Goal: Information Seeking & Learning: Learn about a topic

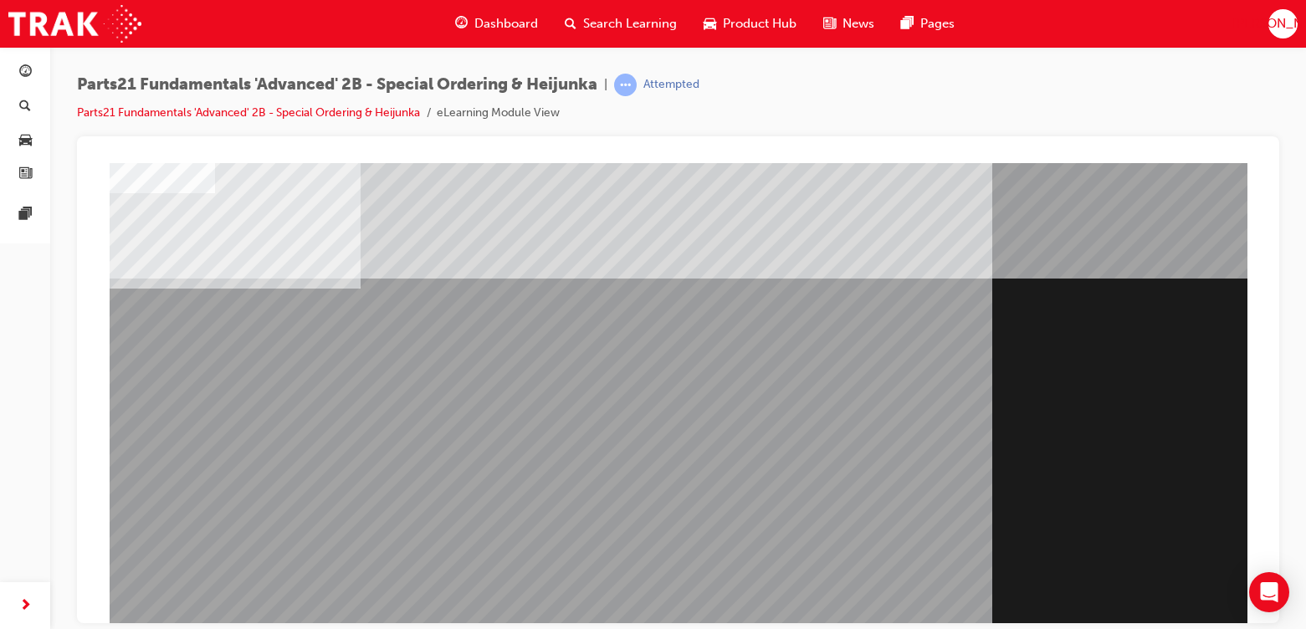
scroll to position [180, 0]
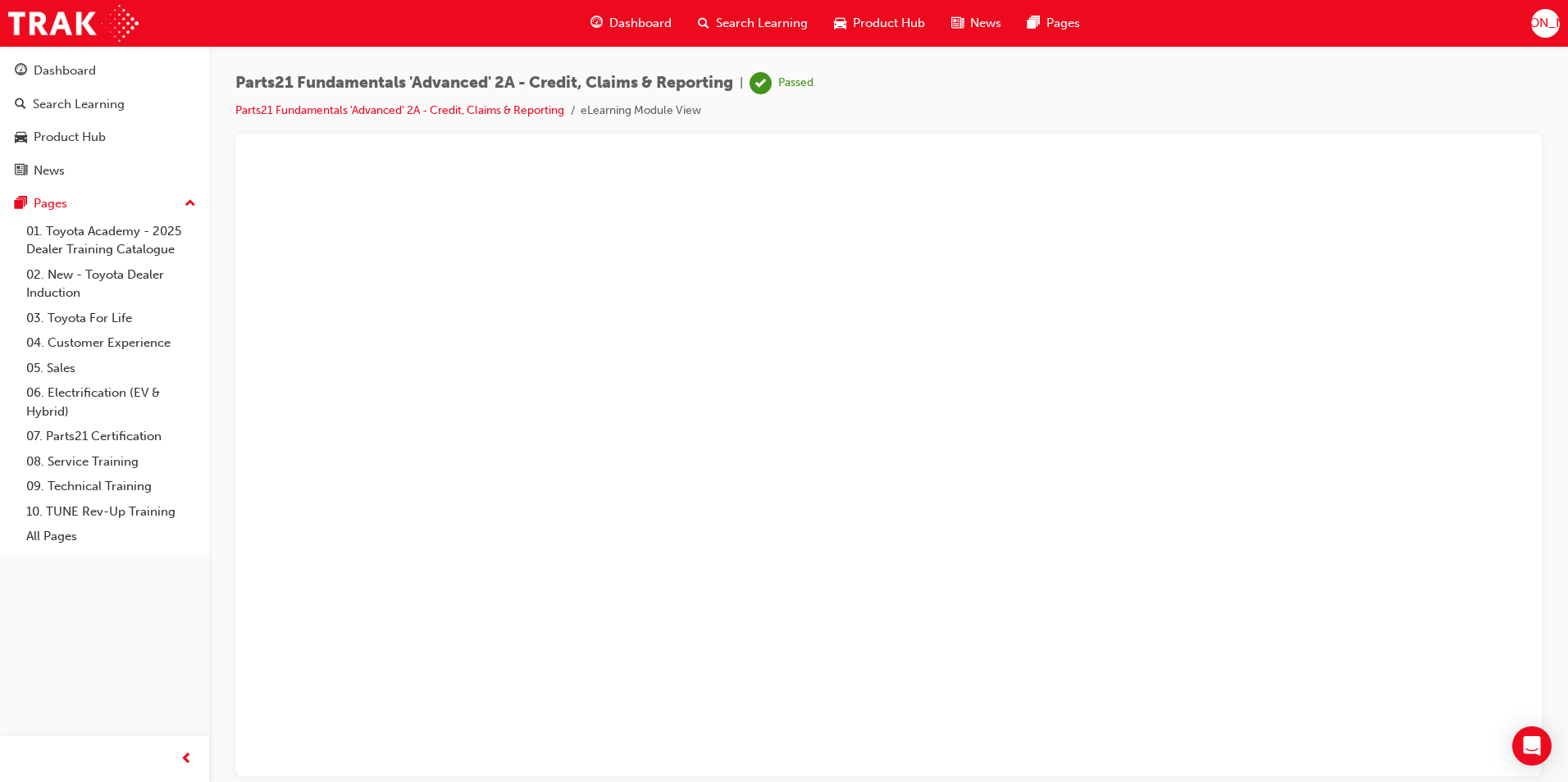
click at [325, 135] on div at bounding box center [888, 455] width 1306 height 643
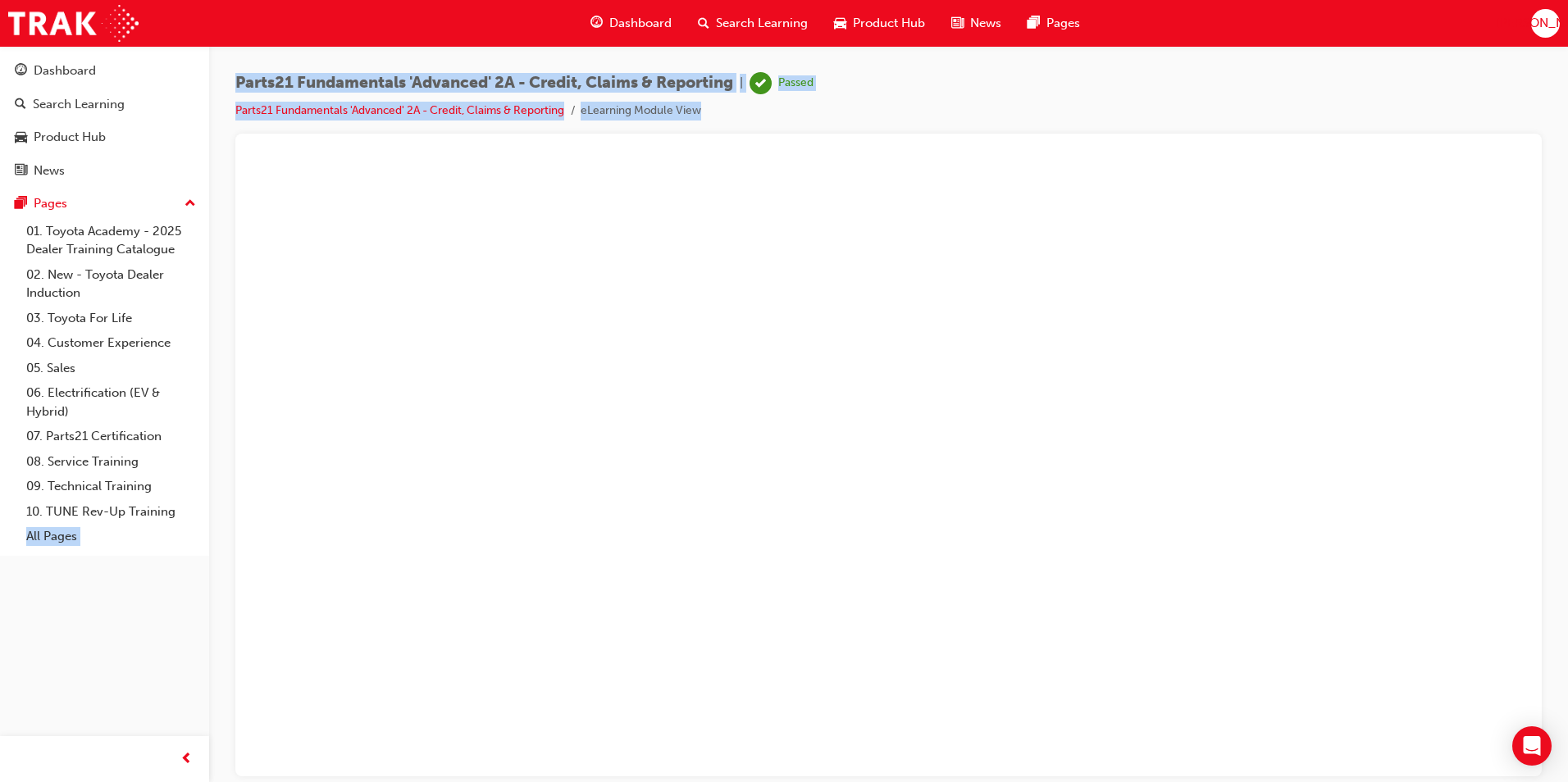
click at [0, 680] on html "Your version of Internet Explorer is outdated and not supported. Please upgrade…" at bounding box center [784, 391] width 1568 height 782
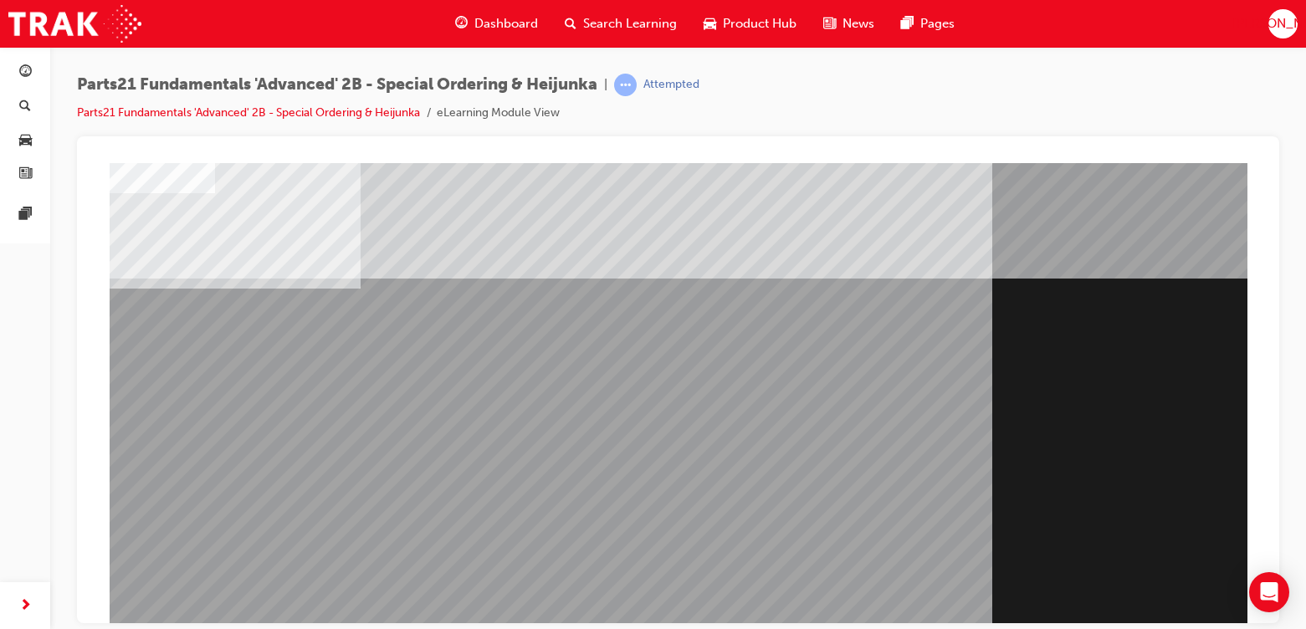
scroll to position [180, 0]
